Goal: Find specific page/section: Find specific page/section

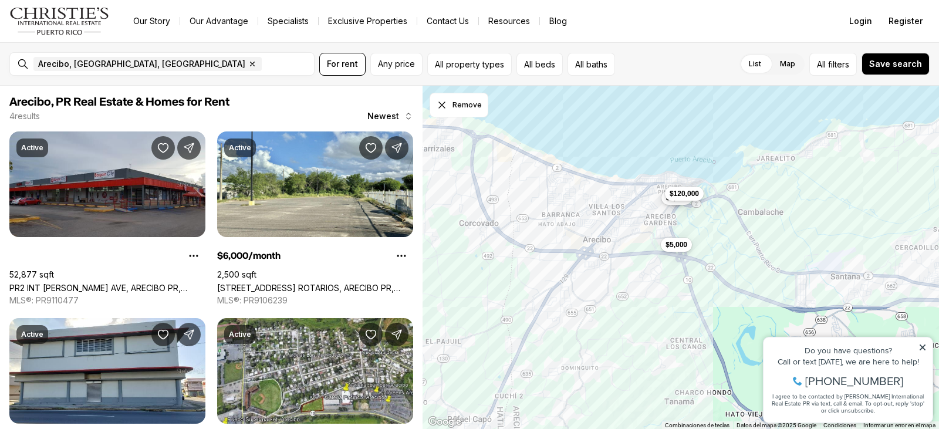
click at [920, 347] on icon at bounding box center [923, 347] width 8 height 8
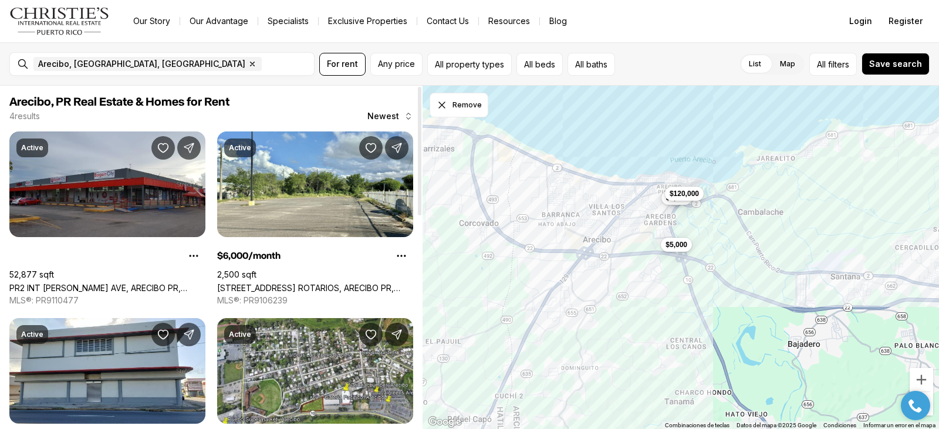
click at [418, 117] on div at bounding box center [420, 151] width 4 height 129
click at [440, 113] on button "Remove" at bounding box center [459, 105] width 59 height 25
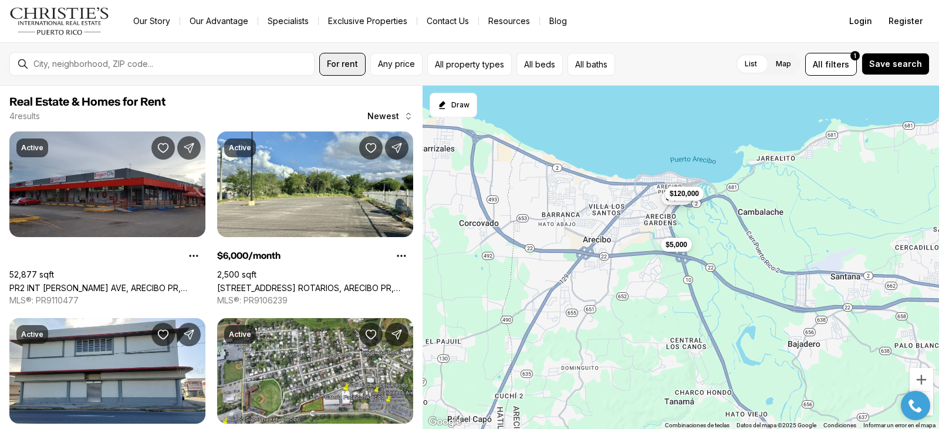
click at [364, 60] on button "For rent" at bounding box center [342, 64] width 46 height 23
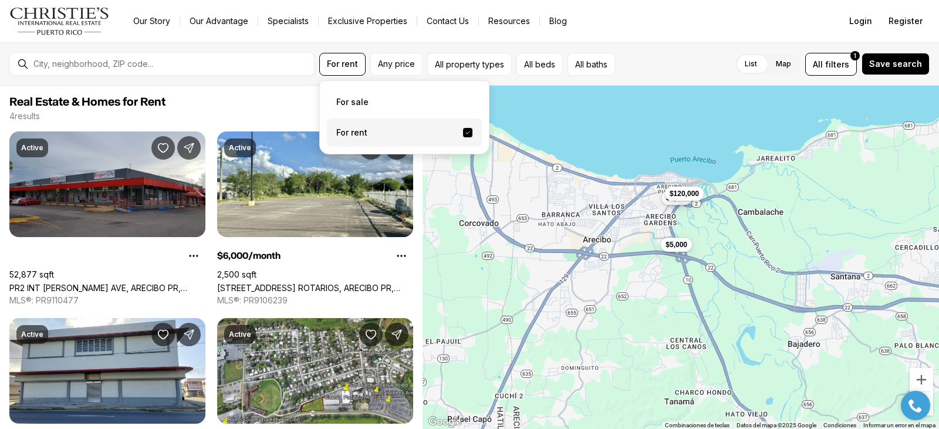
click at [360, 127] on label "For rent" at bounding box center [404, 133] width 155 height 28
click at [463, 128] on button "For rent" at bounding box center [467, 132] width 9 height 9
click at [877, 68] on span "Save search" at bounding box center [895, 63] width 53 height 9
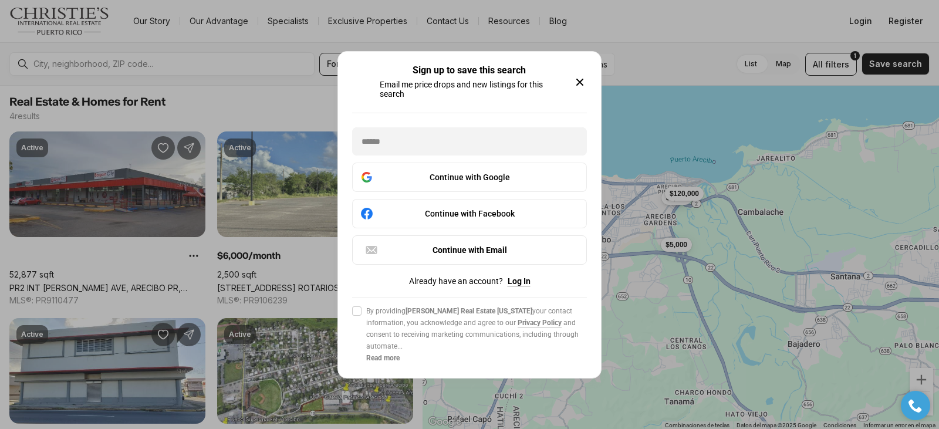
click at [578, 85] on icon "button" at bounding box center [580, 82] width 14 height 14
